Goal: Book appointment/travel/reservation

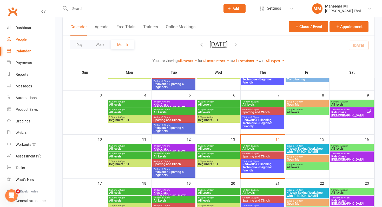
click at [34, 41] on link "People" at bounding box center [31, 40] width 48 height 12
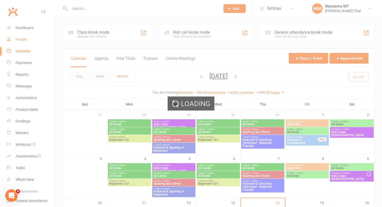
select select "100"
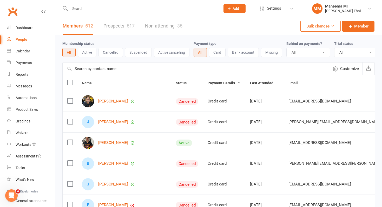
click at [225, 7] on button "Add" at bounding box center [234, 8] width 22 height 9
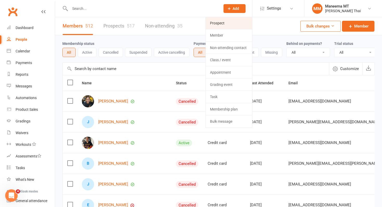
click at [224, 20] on link "Prospect" at bounding box center [229, 23] width 46 height 12
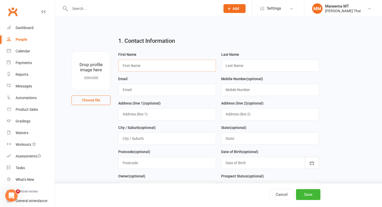
click at [150, 63] on input "text" at bounding box center [167, 66] width 98 height 12
type input "Zain"
click at [238, 66] on input "Elrousaei" at bounding box center [270, 66] width 98 height 12
drag, startPoint x: 261, startPoint y: 64, endPoint x: 212, endPoint y: 64, distance: 49.4
click at [212, 64] on form "First Name Zain Last Name Elrousaei Email Mobile Number (optional) Address (lin…" at bounding box center [218, 148] width 205 height 195
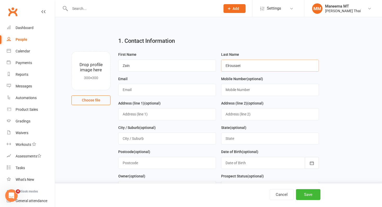
type input "Elrousaei"
click at [164, 94] on input "text" at bounding box center [167, 90] width 98 height 12
paste input "Elrousaei"
type input "[EMAIL_ADDRESS][DOMAIN_NAME]"
type input "0405119166"
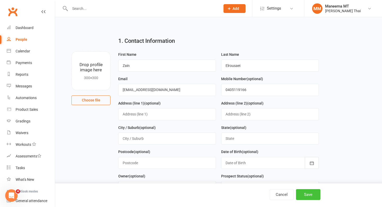
click at [312, 196] on button "Save" at bounding box center [308, 194] width 24 height 11
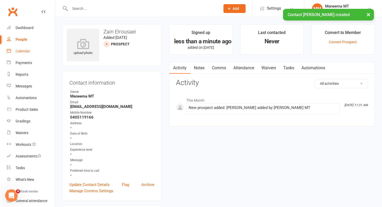
click at [24, 52] on div "Calendar" at bounding box center [23, 51] width 15 height 4
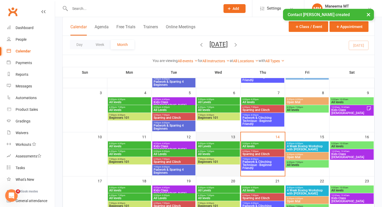
scroll to position [70, 0]
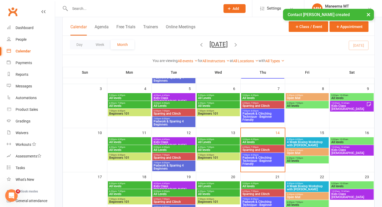
click at [301, 141] on span "4 Week Boxing Workshop with [PERSON_NAME]" at bounding box center [307, 144] width 41 height 6
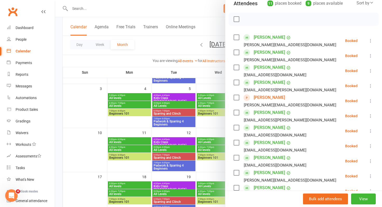
scroll to position [125, 0]
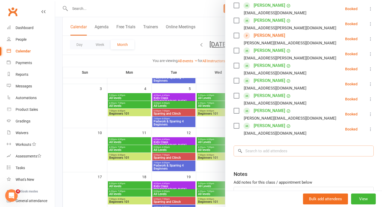
click at [286, 156] on input "search" at bounding box center [304, 151] width 140 height 11
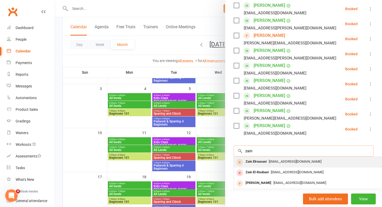
type input "zain"
click at [281, 165] on div "[EMAIL_ADDRESS][DOMAIN_NAME]" at bounding box center [311, 162] width 151 height 8
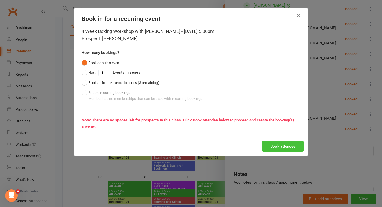
click at [278, 149] on button "Book attendee" at bounding box center [282, 146] width 41 height 11
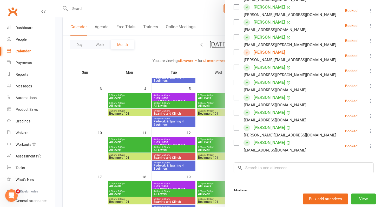
scroll to position [127, 0]
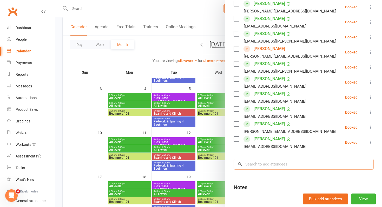
click at [282, 166] on input "search" at bounding box center [304, 164] width 140 height 11
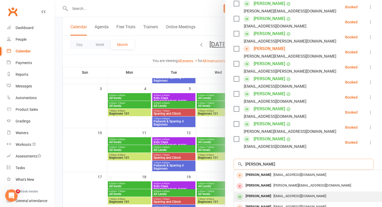
type input "[PERSON_NAME]"
click at [274, 196] on span "[EMAIL_ADDRESS][DOMAIN_NAME]" at bounding box center [299, 196] width 53 height 4
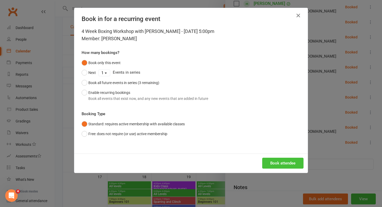
click at [277, 164] on button "Book attendee" at bounding box center [282, 163] width 41 height 11
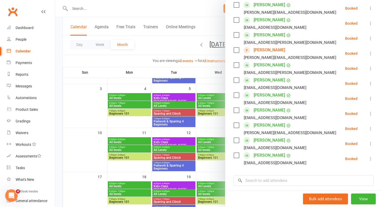
scroll to position [130, 0]
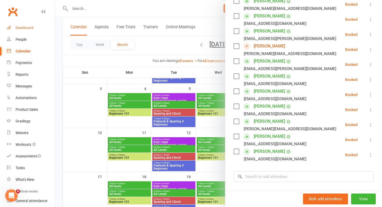
click at [35, 26] on link "Dashboard" at bounding box center [31, 28] width 48 height 12
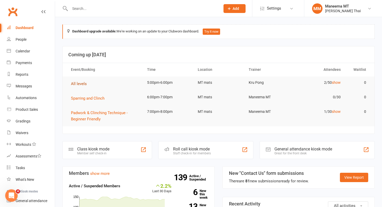
click at [77, 84] on span "All levels" at bounding box center [79, 84] width 16 height 5
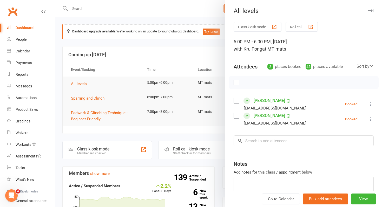
click at [85, 113] on div at bounding box center [218, 103] width 327 height 207
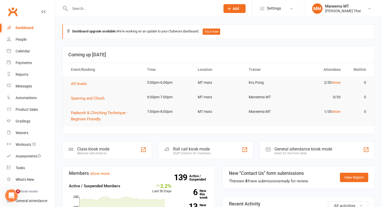
click at [85, 113] on span "Padwork & Clinching Technique - Beginner Friendly" at bounding box center [99, 116] width 57 height 11
click at [83, 117] on span "Padwork & Clinching Technique - Beginner Friendly" at bounding box center [99, 116] width 57 height 11
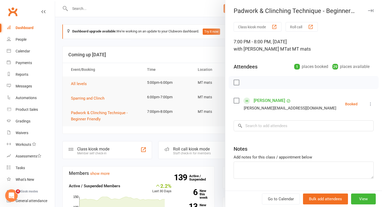
click at [38, 30] on link "Dashboard" at bounding box center [31, 28] width 48 height 12
